Goal: Feedback & Contribution: Contribute content

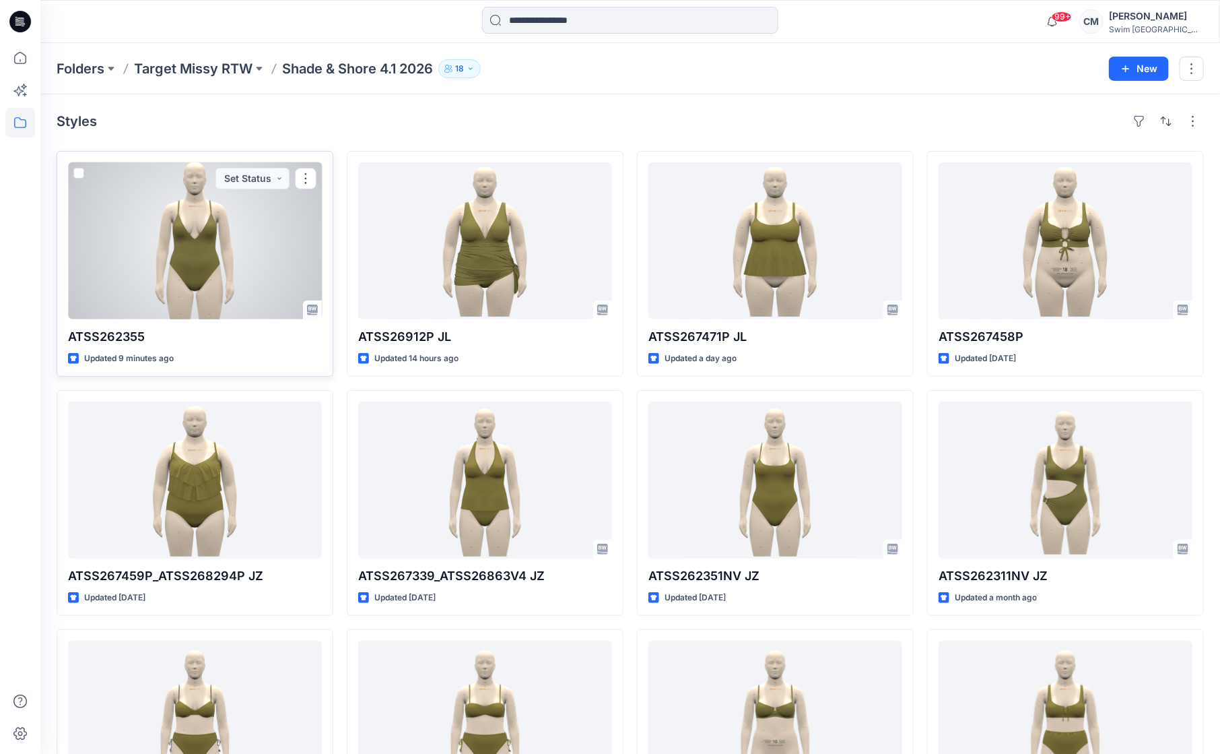
click at [273, 271] on div at bounding box center [195, 240] width 254 height 157
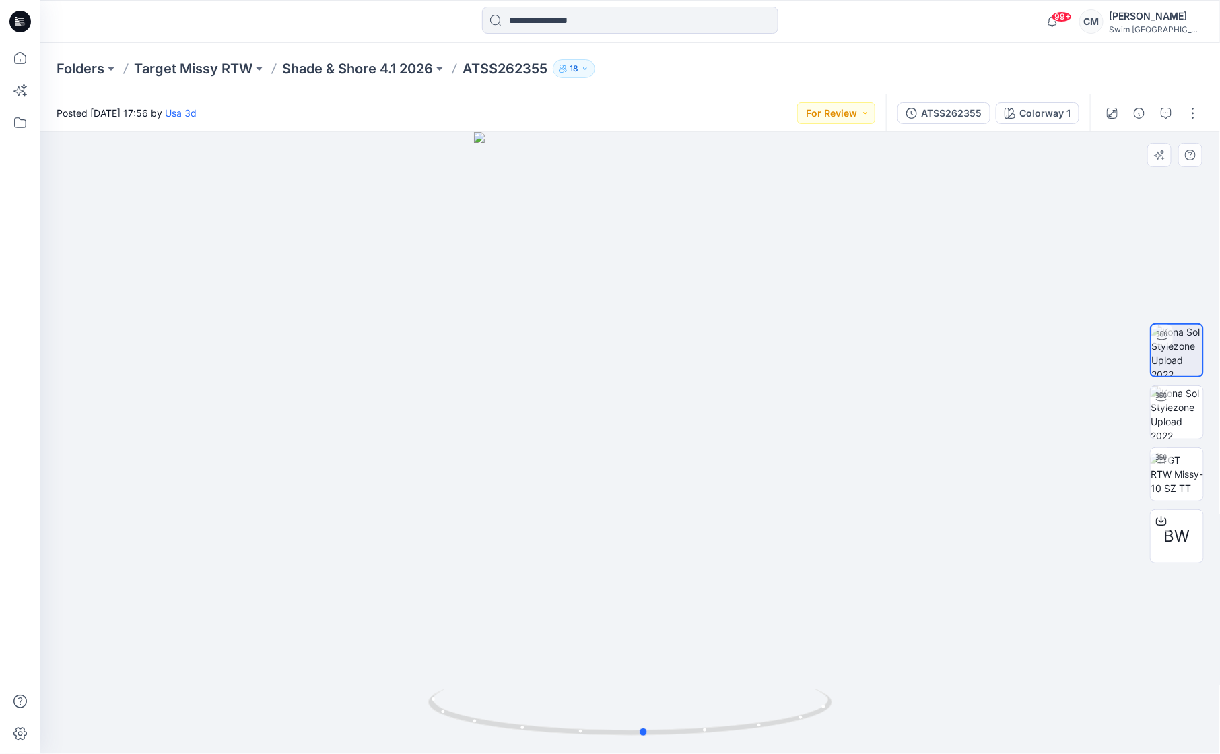
drag, startPoint x: 758, startPoint y: 352, endPoint x: 770, endPoint y: 323, distance: 31.4
click at [770, 323] on div at bounding box center [630, 443] width 1180 height 622
drag, startPoint x: 618, startPoint y: 472, endPoint x: 816, endPoint y: 457, distance: 198.6
click at [816, 457] on div at bounding box center [630, 443] width 1180 height 622
drag, startPoint x: 688, startPoint y: 432, endPoint x: 884, endPoint y: 412, distance: 196.4
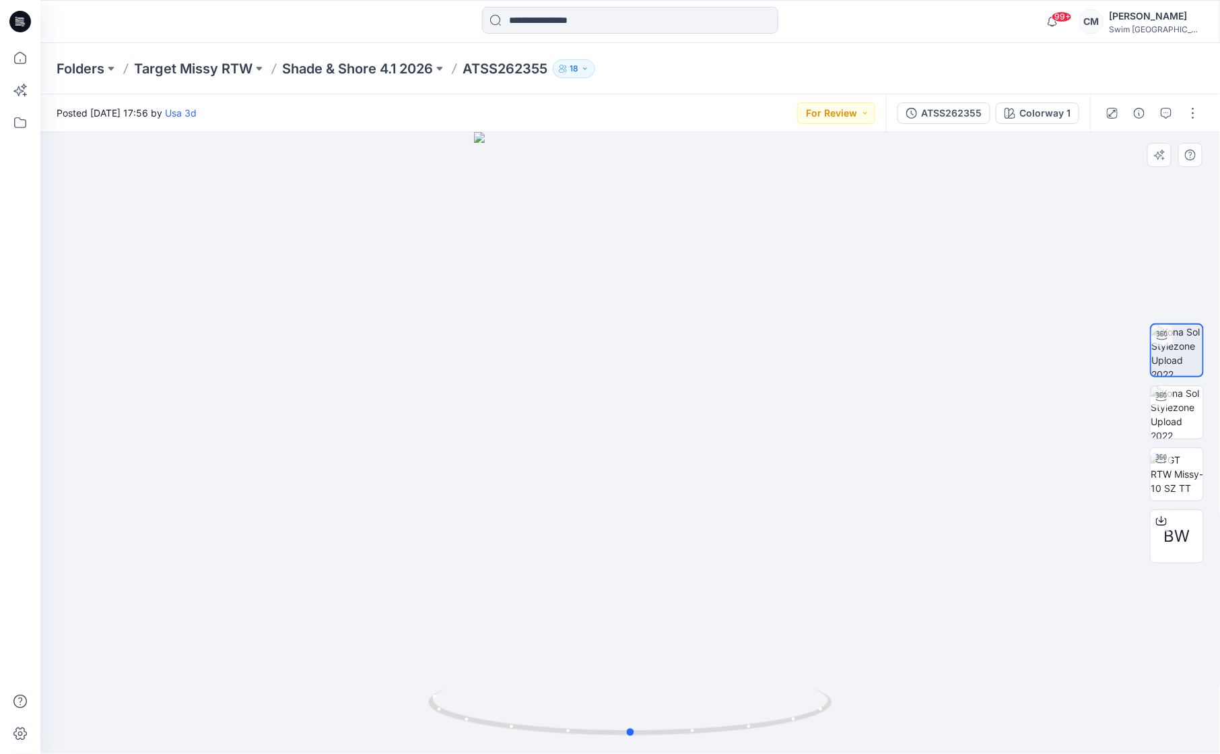
click at [884, 412] on div at bounding box center [630, 443] width 1180 height 622
drag, startPoint x: 744, startPoint y: 506, endPoint x: 927, endPoint y: 499, distance: 183.3
click at [929, 500] on div at bounding box center [630, 443] width 1180 height 622
click at [1178, 416] on img at bounding box center [1177, 412] width 53 height 53
drag, startPoint x: 669, startPoint y: 490, endPoint x: 824, endPoint y: 467, distance: 156.6
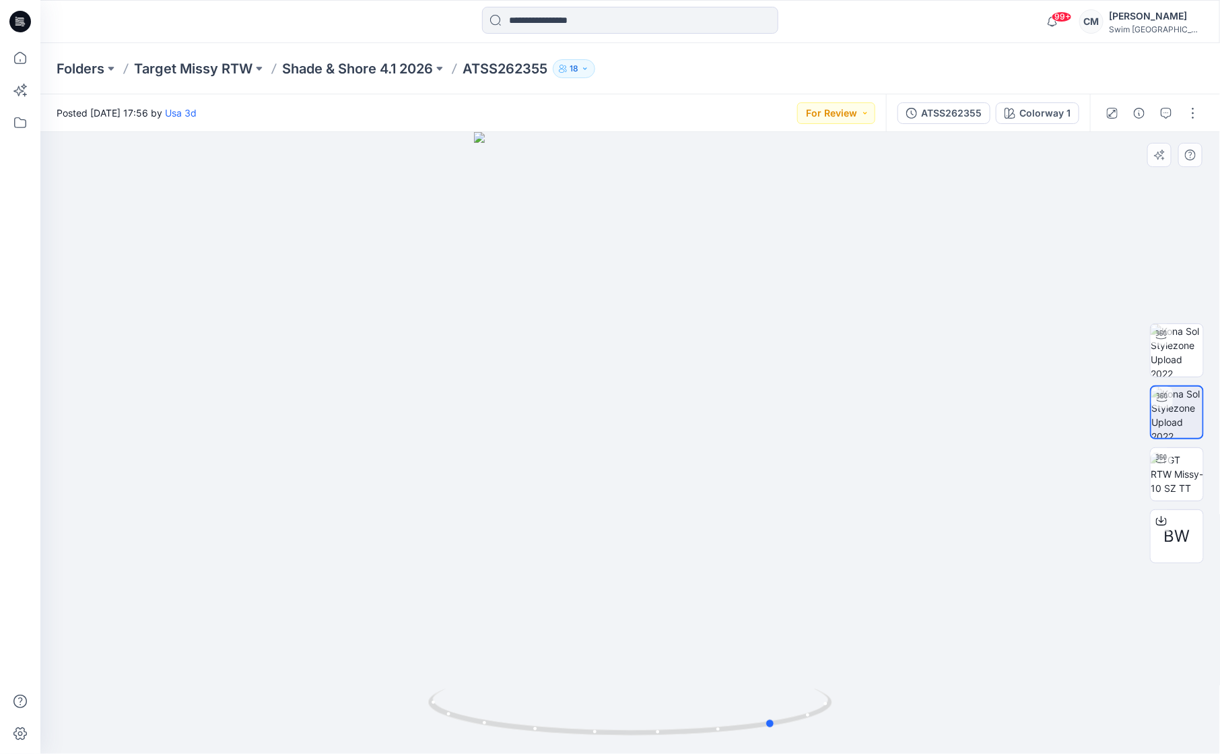
click at [820, 465] on div at bounding box center [630, 443] width 1180 height 622
drag, startPoint x: 755, startPoint y: 500, endPoint x: 746, endPoint y: 476, distance: 25.1
click at [747, 476] on div at bounding box center [630, 443] width 1180 height 622
click at [1165, 110] on icon "button" at bounding box center [1166, 113] width 11 height 11
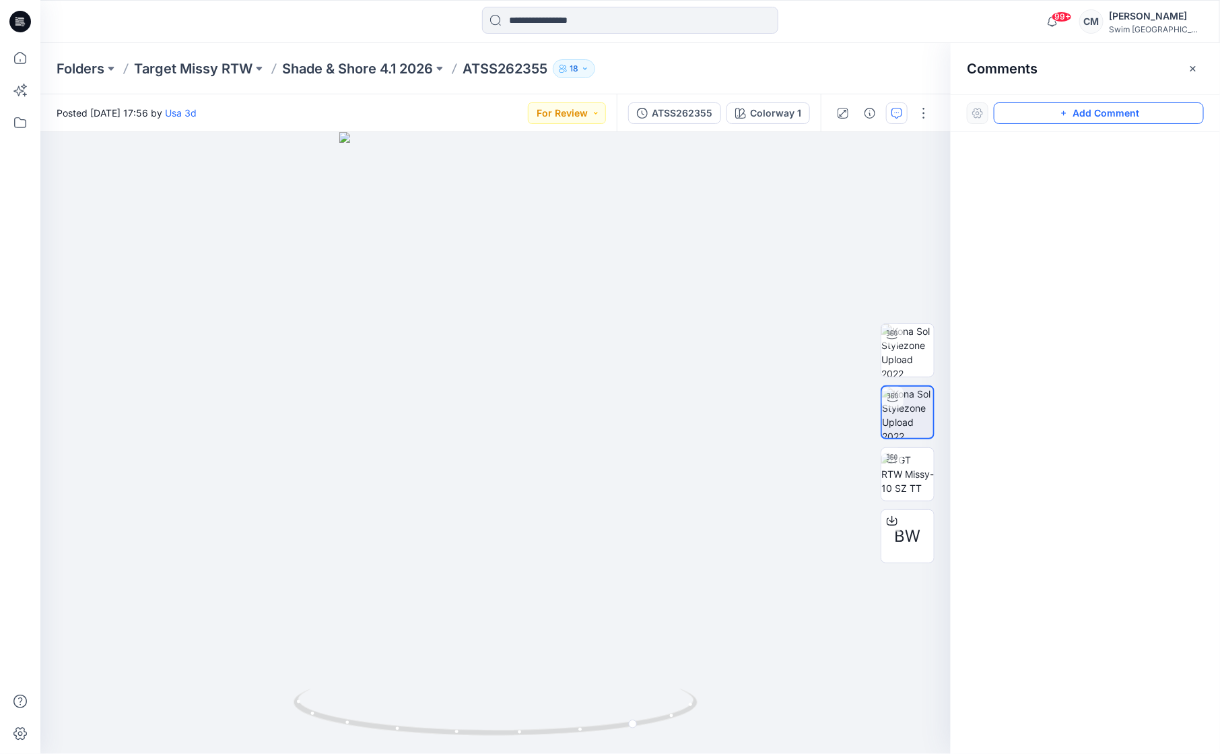
click at [1116, 108] on button "Add Comment" at bounding box center [1099, 113] width 210 height 22
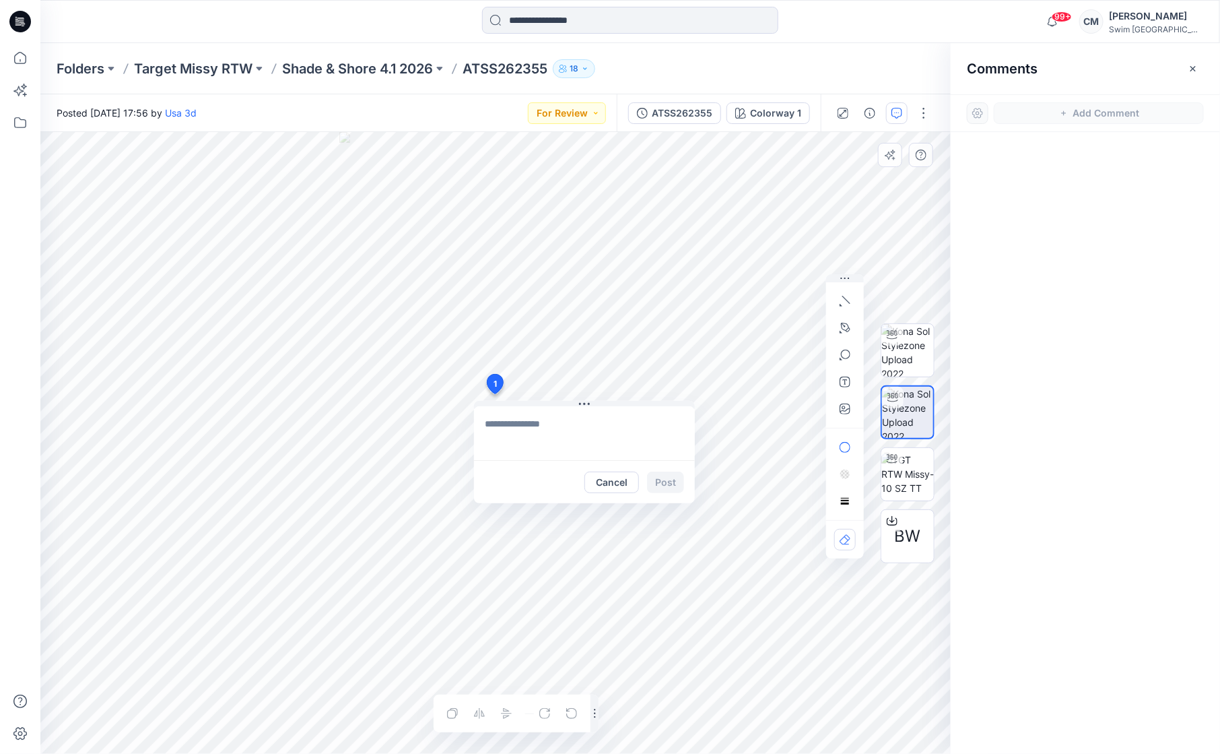
click at [494, 393] on div "1 Cancel Post Layer 1" at bounding box center [495, 443] width 911 height 622
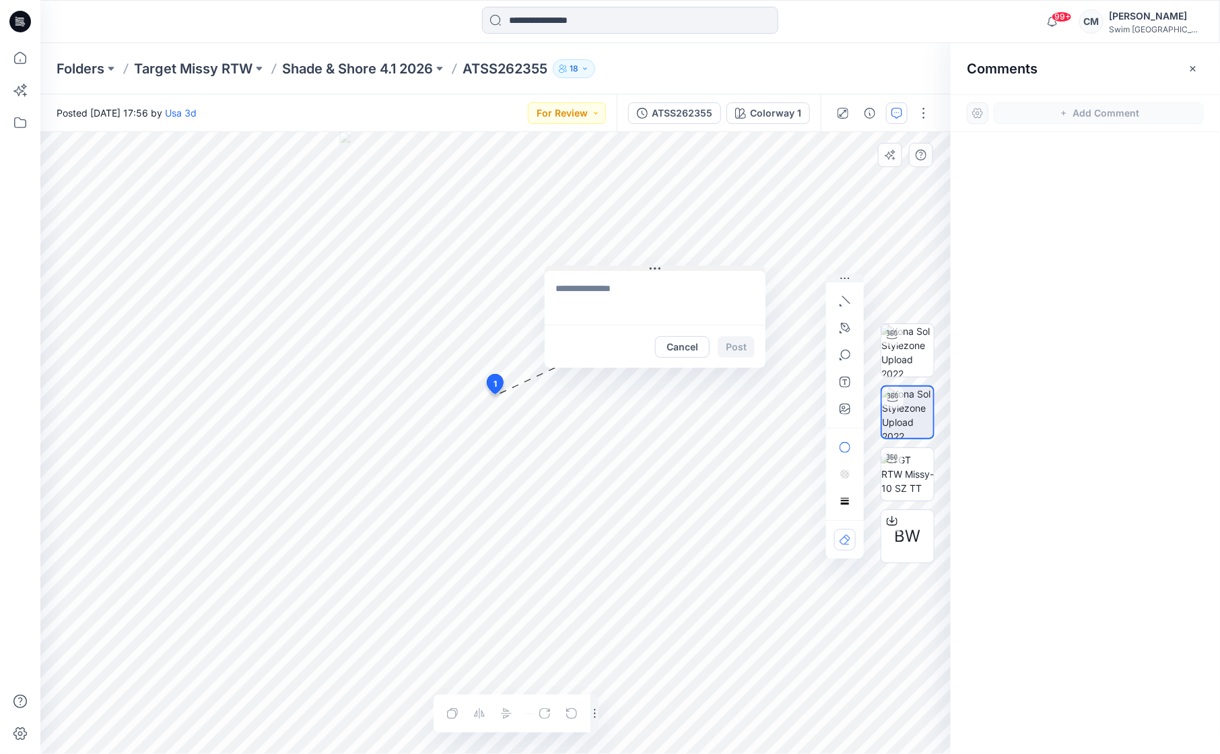
drag, startPoint x: 587, startPoint y: 402, endPoint x: 572, endPoint y: 216, distance: 187.1
click at [650, 263] on icon at bounding box center [655, 268] width 11 height 11
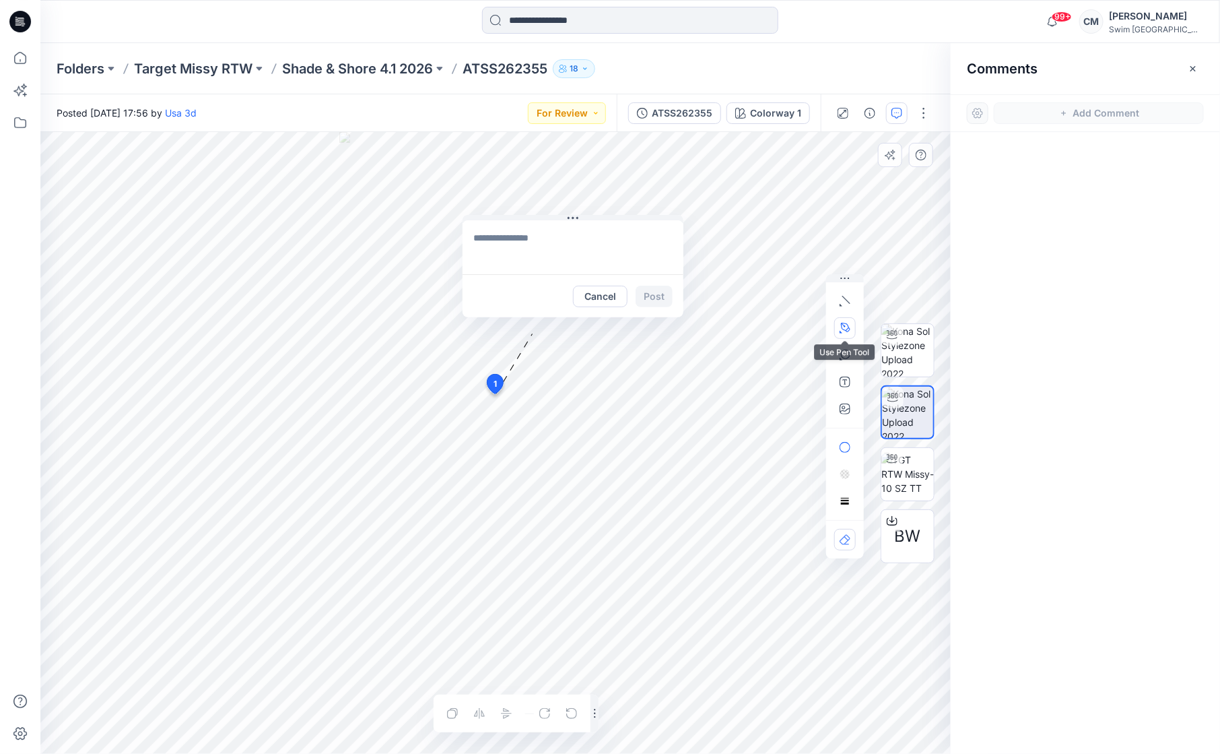
click at [851, 327] on button "button" at bounding box center [845, 328] width 22 height 22
click at [531, 387] on icon "Layer 1" at bounding box center [495, 443] width 911 height 622
drag, startPoint x: 461, startPoint y: 463, endPoint x: 449, endPoint y: 482, distance: 22.8
click at [449, 484] on icon "Layer 1" at bounding box center [495, 443] width 911 height 622
click at [527, 257] on textarea at bounding box center [573, 247] width 221 height 54
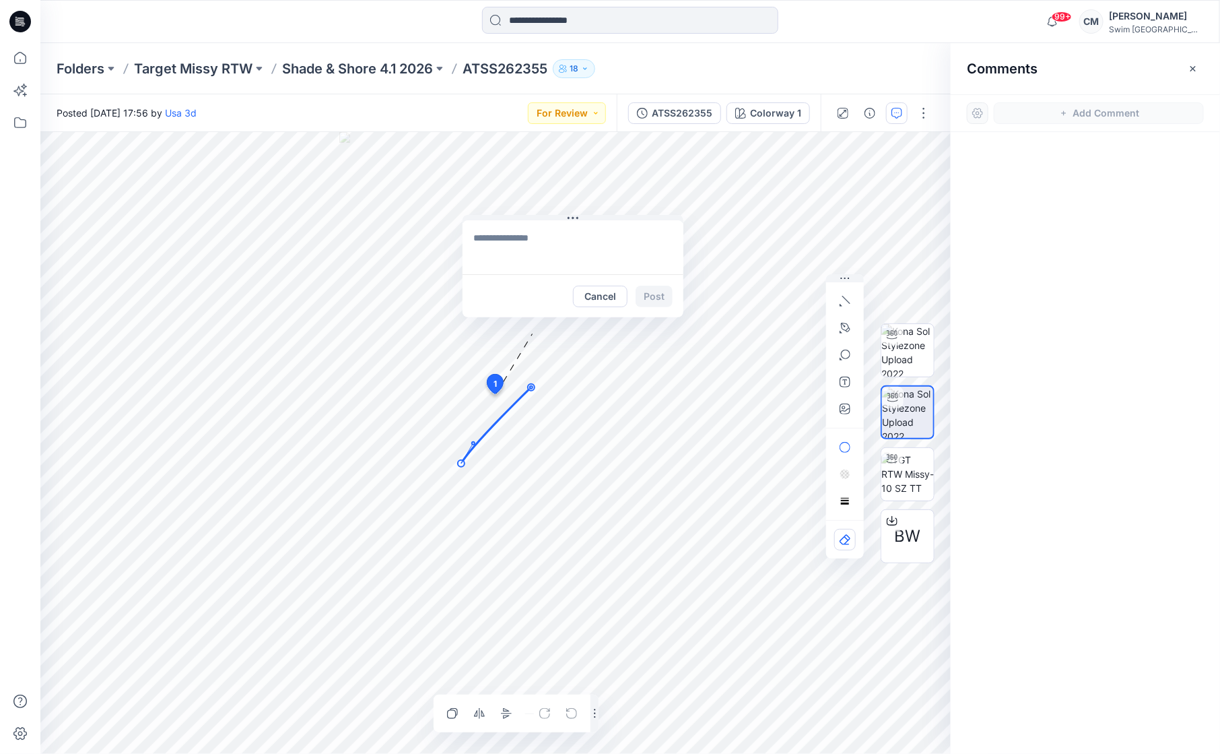
click at [525, 427] on icon "Layer 1" at bounding box center [495, 443] width 911 height 622
click at [475, 443] on icon at bounding box center [496, 425] width 70 height 76
click at [475, 445] on icon at bounding box center [496, 425] width 70 height 76
drag, startPoint x: 473, startPoint y: 443, endPoint x: 470, endPoint y: 452, distance: 9.2
click at [470, 452] on circle at bounding box center [470, 452] width 3 height 3
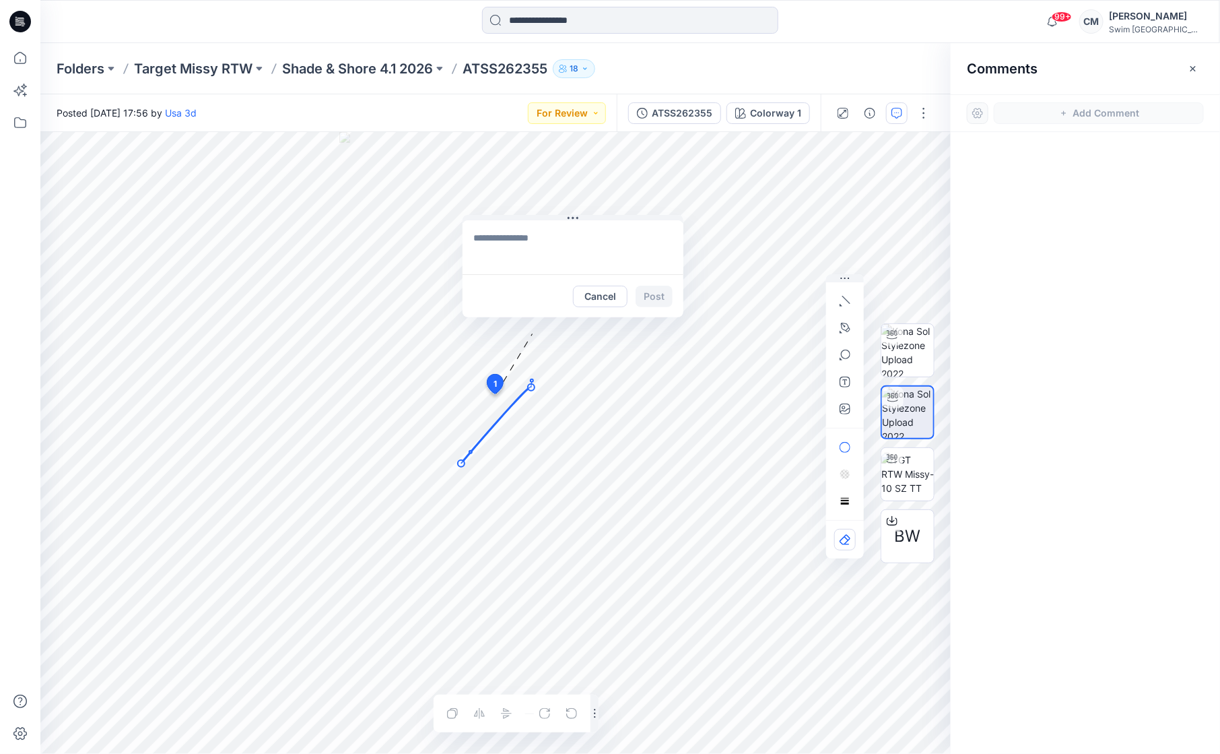
click at [533, 382] on circle at bounding box center [532, 380] width 3 height 3
drag, startPoint x: 533, startPoint y: 385, endPoint x: 519, endPoint y: 403, distance: 22.1
click at [515, 408] on icon "Layer 1" at bounding box center [495, 443] width 911 height 622
drag, startPoint x: 531, startPoint y: 387, endPoint x: 534, endPoint y: 379, distance: 8.1
click at [534, 379] on circle at bounding box center [534, 379] width 7 height 7
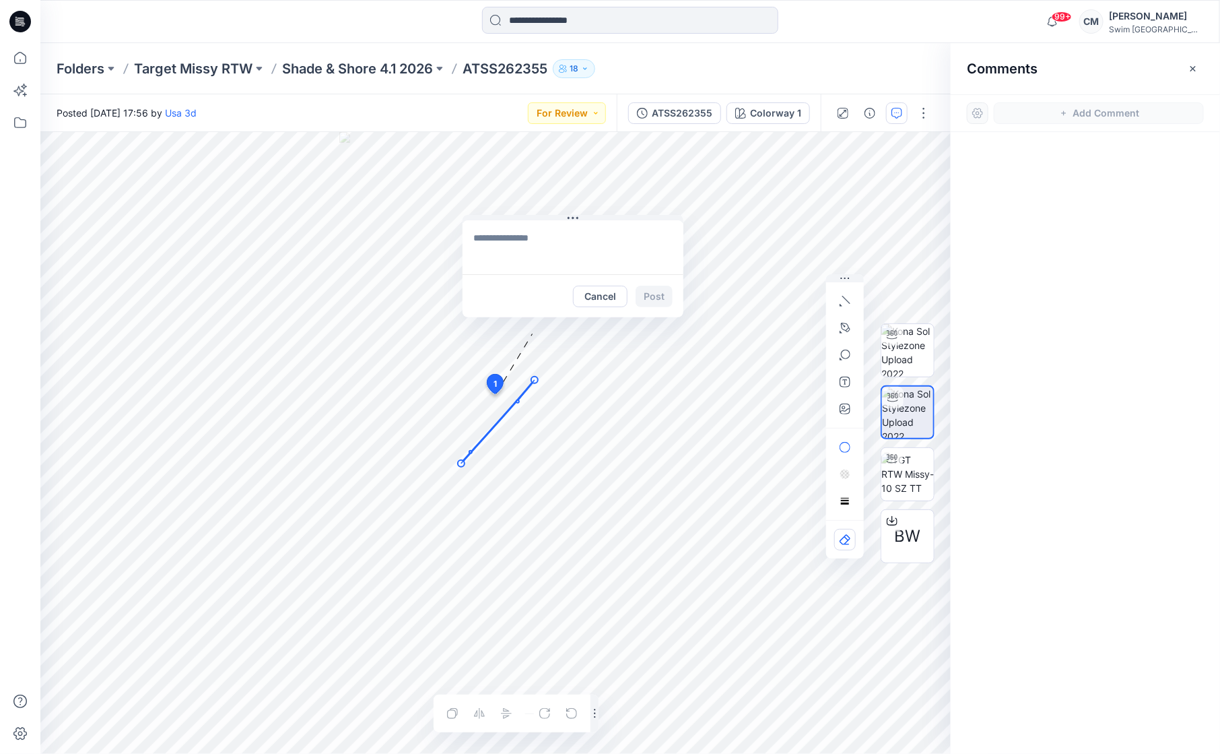
click at [517, 402] on circle at bounding box center [518, 401] width 3 height 3
click at [538, 240] on textarea at bounding box center [573, 247] width 221 height 54
drag, startPoint x: 525, startPoint y: 236, endPoint x: 555, endPoint y: 236, distance: 29.6
click at [554, 236] on textarea "**********" at bounding box center [573, 247] width 221 height 54
type textarea "**********"
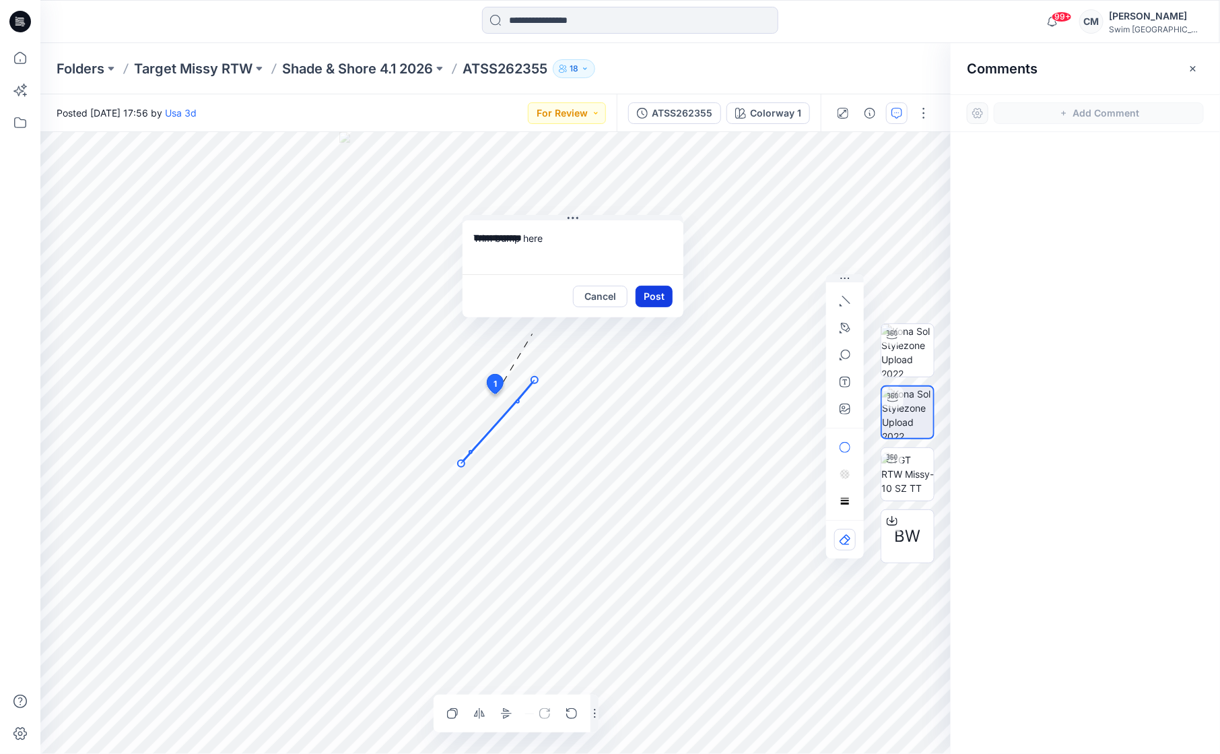
click at [647, 294] on button "Post" at bounding box center [654, 297] width 37 height 22
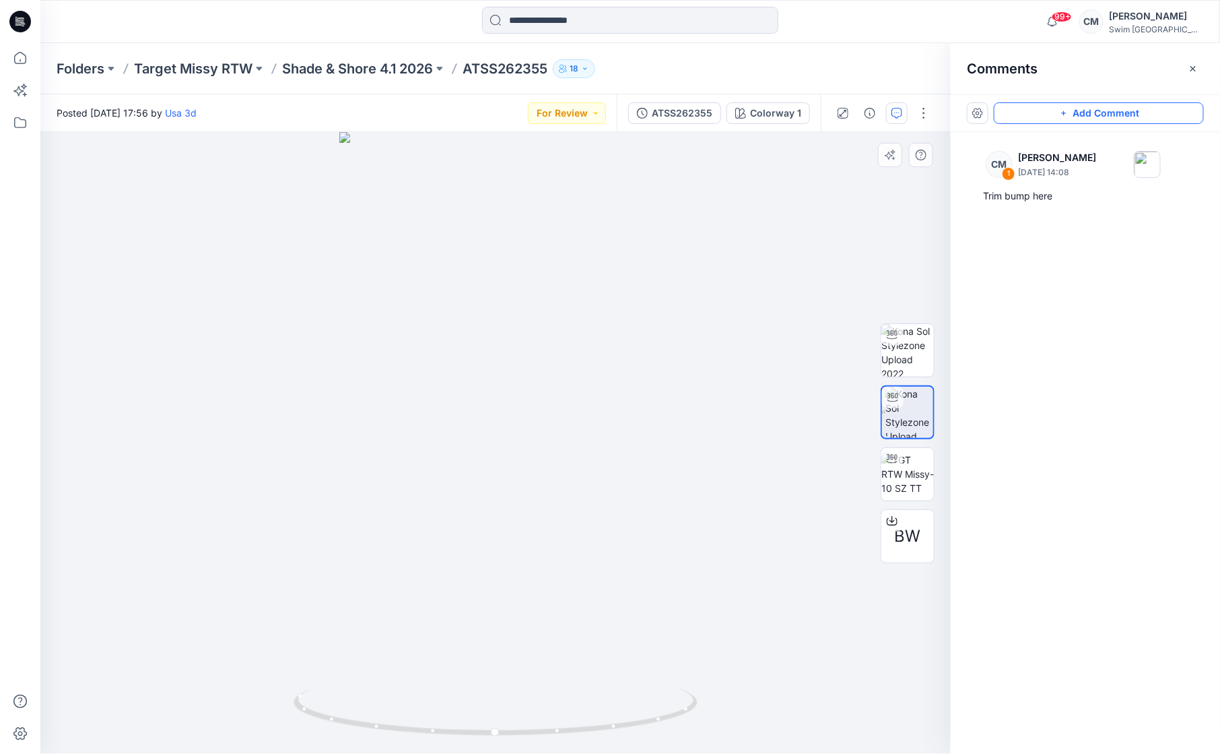
click at [1065, 104] on button "Add Comment" at bounding box center [1099, 113] width 210 height 22
click at [424, 556] on div "2" at bounding box center [495, 443] width 911 height 622
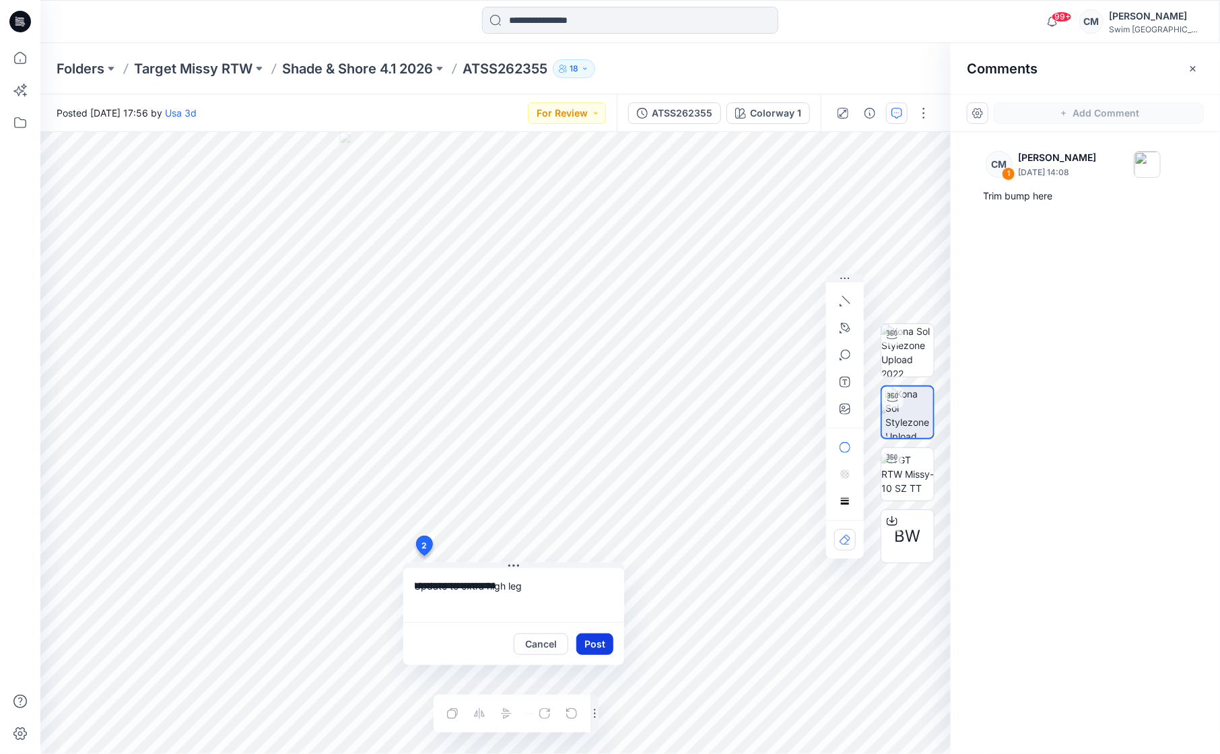
type textarea "**********"
click at [588, 636] on button "Post" at bounding box center [595, 644] width 37 height 22
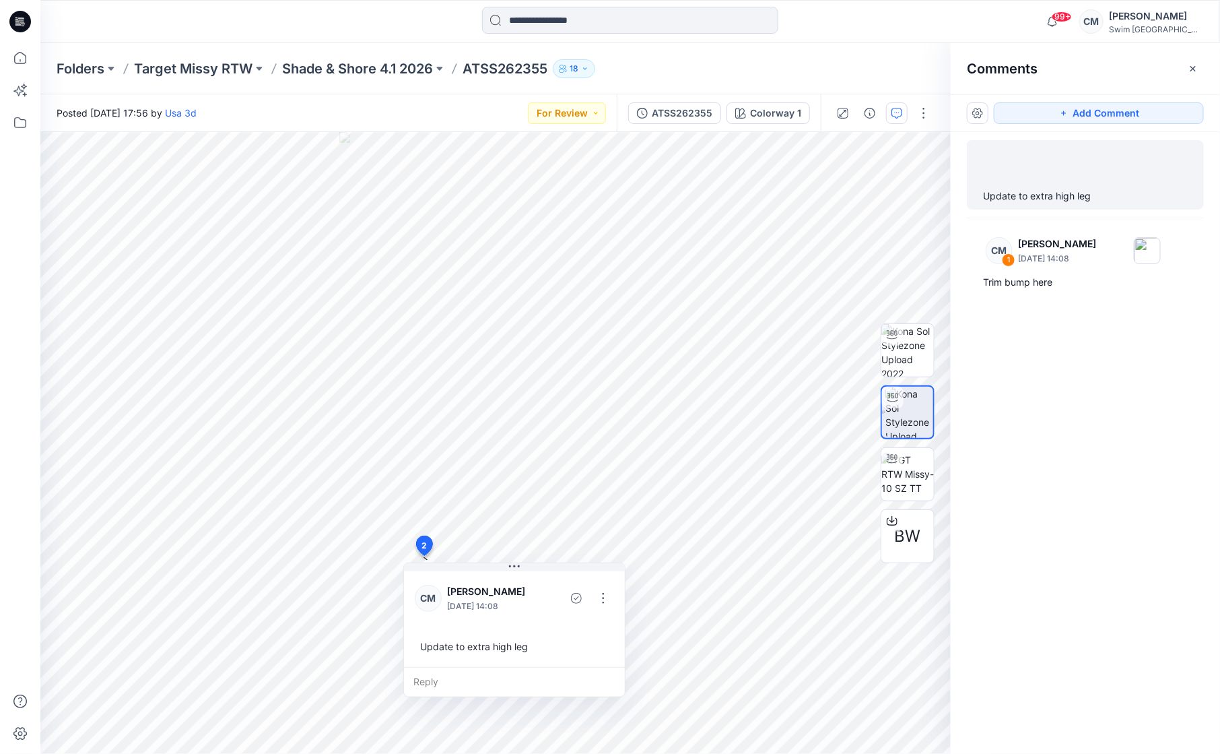
click at [595, 101] on div "Posted Thursday, September 11, 2025 17:56 by Usa 3d For Review" at bounding box center [328, 112] width 577 height 37
click at [595, 103] on button "For Review" at bounding box center [567, 113] width 78 height 22
click at [554, 261] on p "Resubmit" at bounding box center [538, 265] width 41 height 18
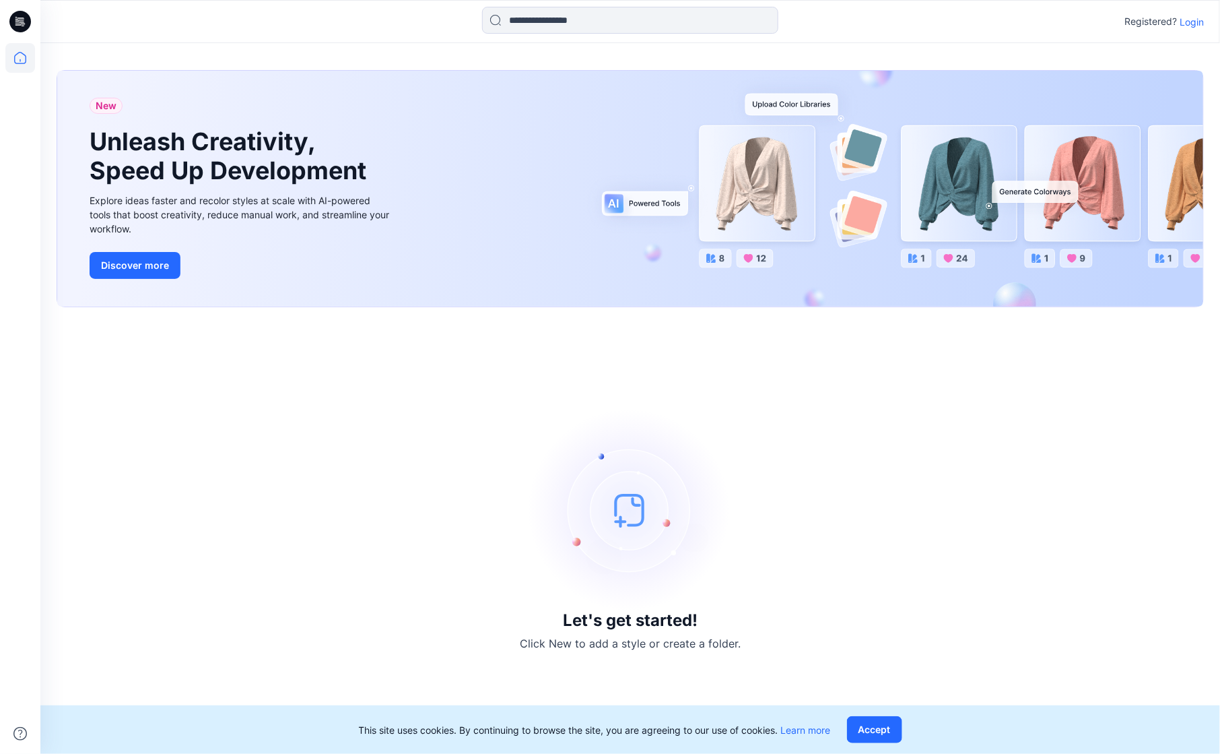
click at [1202, 20] on p "Login" at bounding box center [1192, 22] width 24 height 14
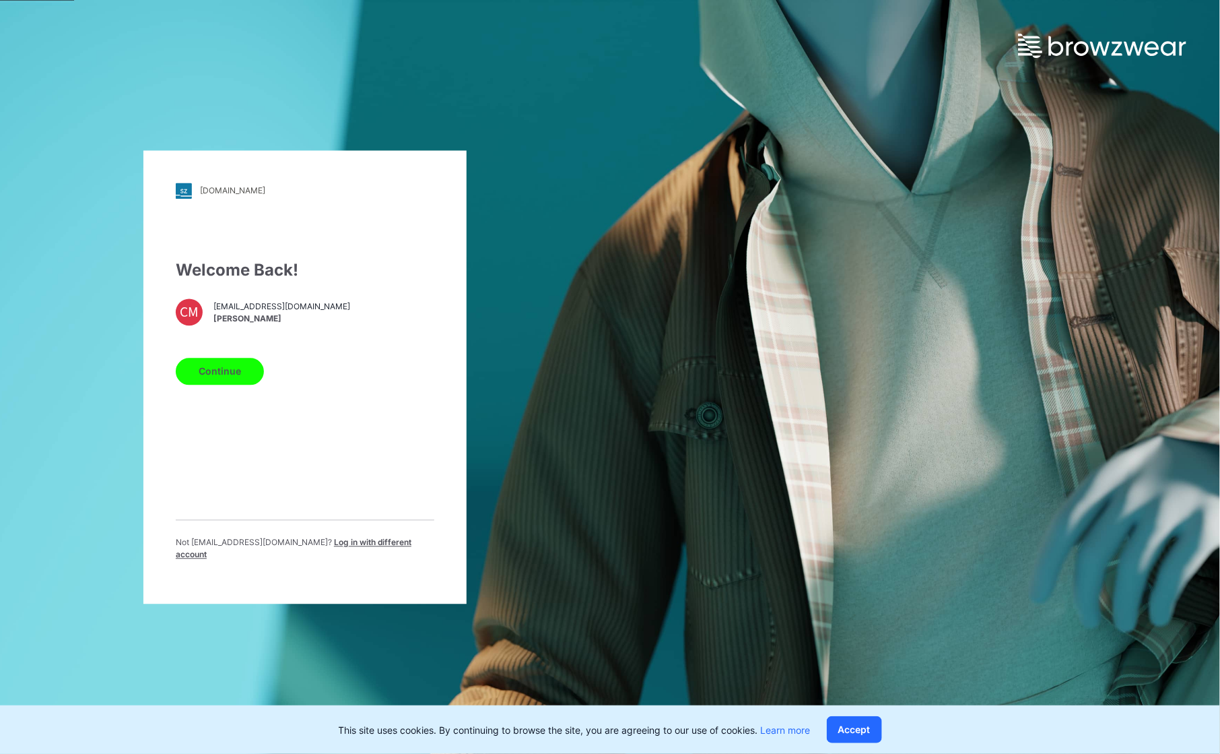
click at [236, 375] on button "Continue" at bounding box center [220, 371] width 88 height 27
click at [209, 378] on button "Continue" at bounding box center [220, 371] width 88 height 27
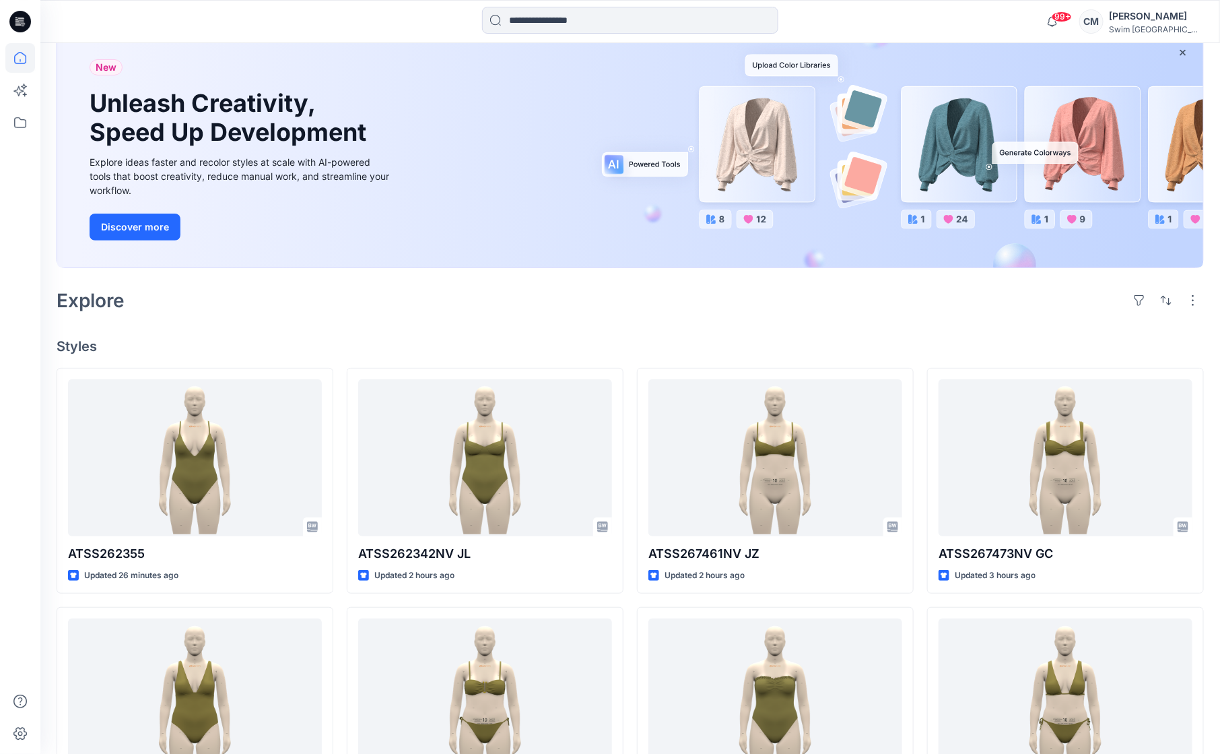
scroll to position [91, 0]
